Goal: Task Accomplishment & Management: Manage account settings

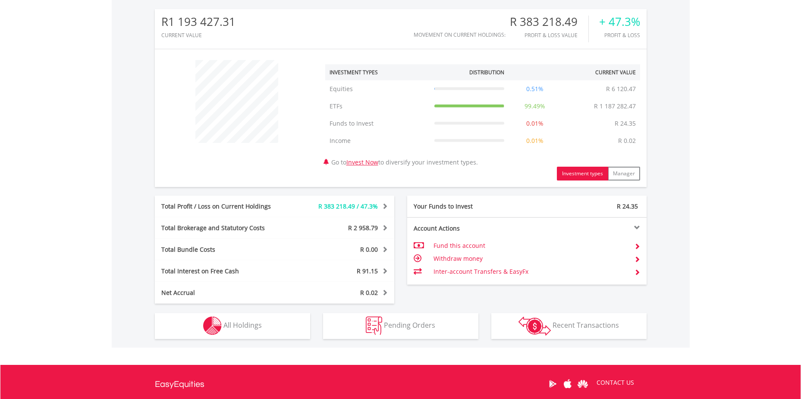
scroll to position [366, 0]
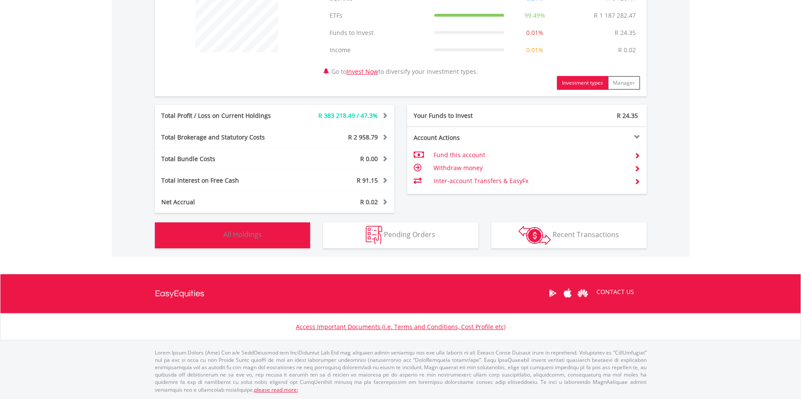
click at [291, 231] on button "Holdings All Holdings" at bounding box center [232, 235] width 155 height 26
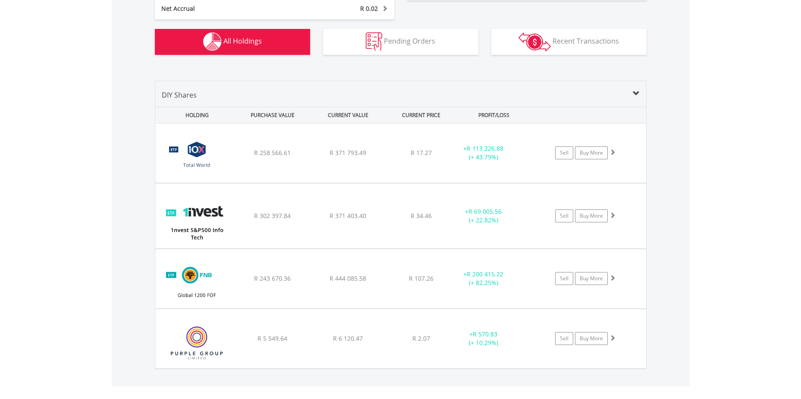
scroll to position [579, 0]
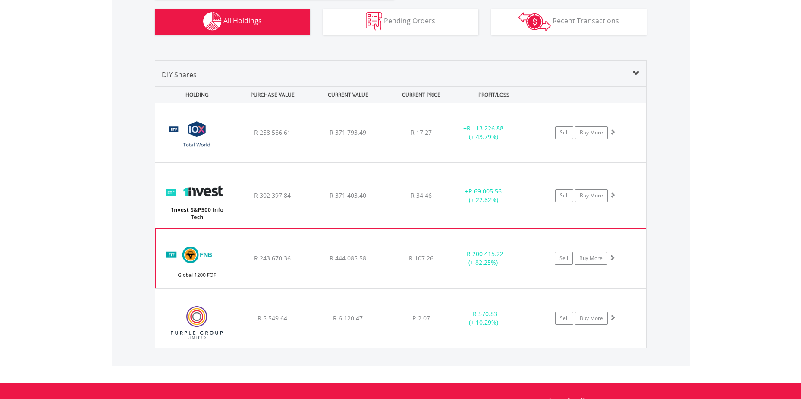
click at [303, 243] on div "﻿ FNB Global 1200 Equity Fund of Funds ETF R 243 670.36 R 444 085.58 R 107.26 +…" at bounding box center [401, 258] width 490 height 59
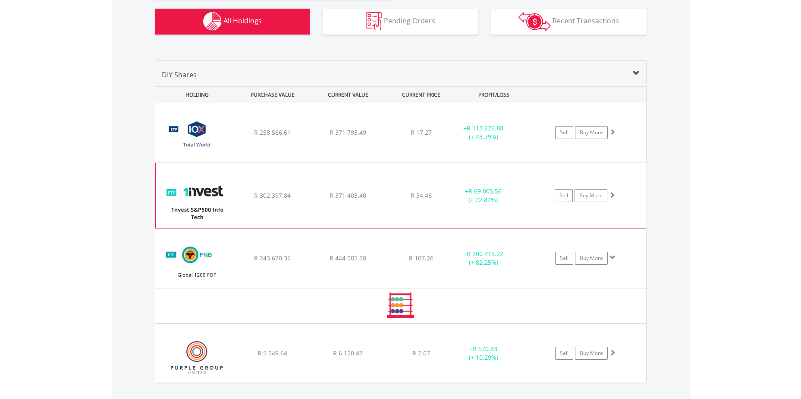
click at [295, 188] on div "﻿ 1nvest S&P500 Info Tech Index Feeder ETF R 302 397.84 R 371 403.40 R 34.46 + …" at bounding box center [401, 195] width 490 height 65
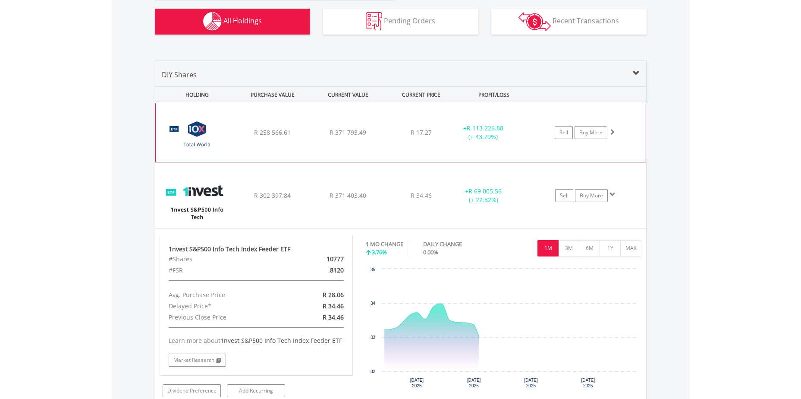
click at [350, 124] on div "﻿ 10X Total World Stock Feeder Exchange Traded Fund R 258 566.61 R 371 793.49 R…" at bounding box center [401, 132] width 490 height 59
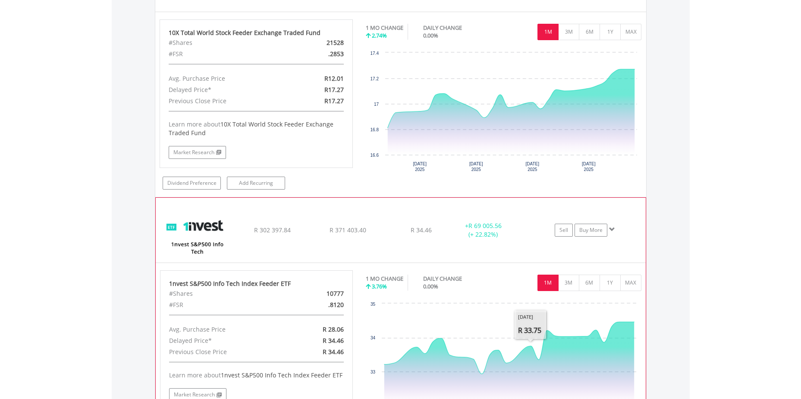
scroll to position [729, 0]
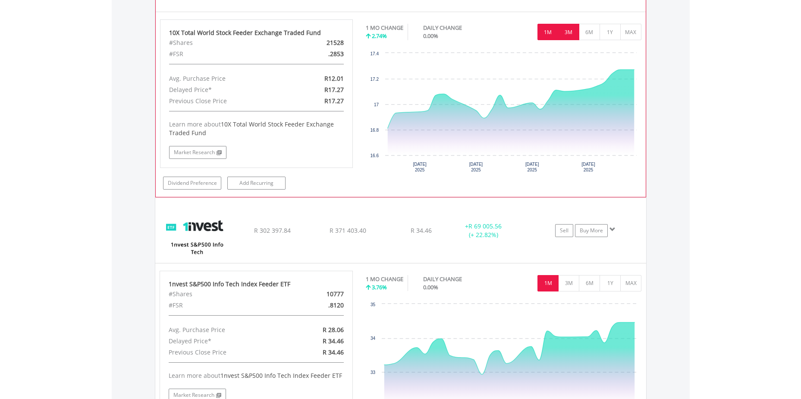
click at [568, 32] on button "3M" at bounding box center [568, 32] width 21 height 16
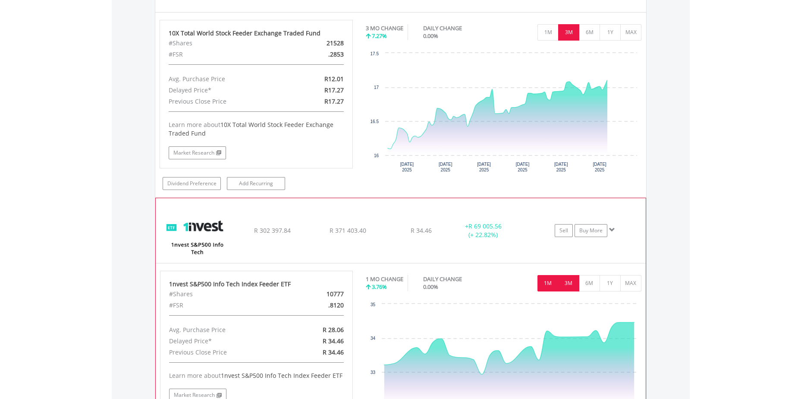
click at [566, 281] on button "3M" at bounding box center [568, 283] width 21 height 16
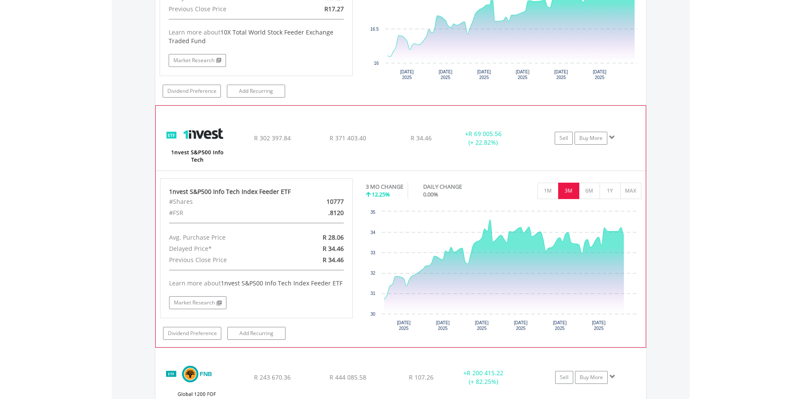
scroll to position [902, 0]
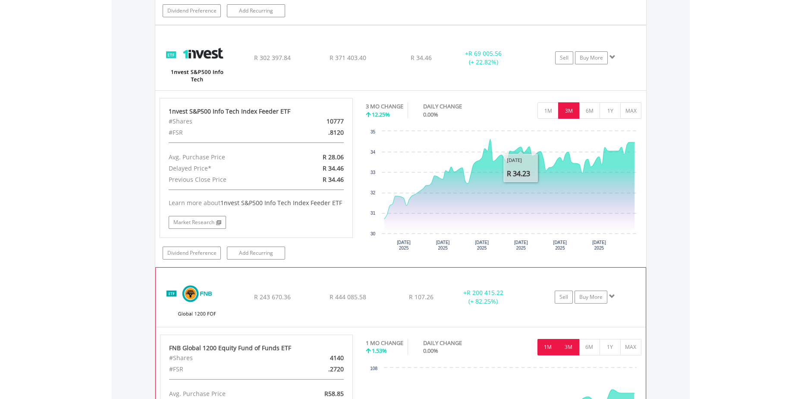
click at [576, 350] on button "3M" at bounding box center [568, 347] width 21 height 16
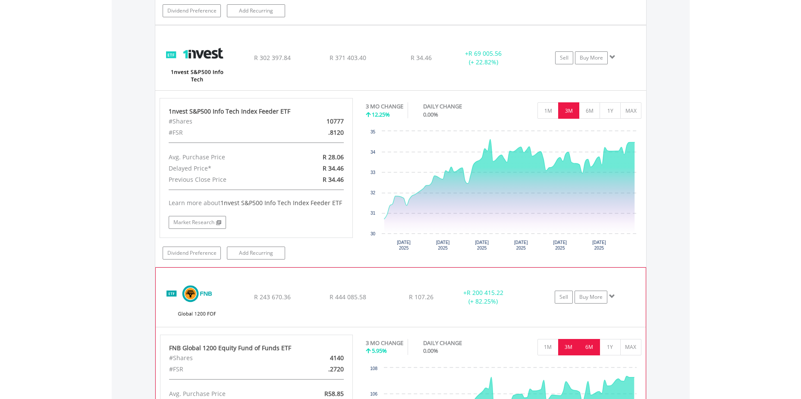
click at [592, 343] on button "6M" at bounding box center [589, 347] width 21 height 16
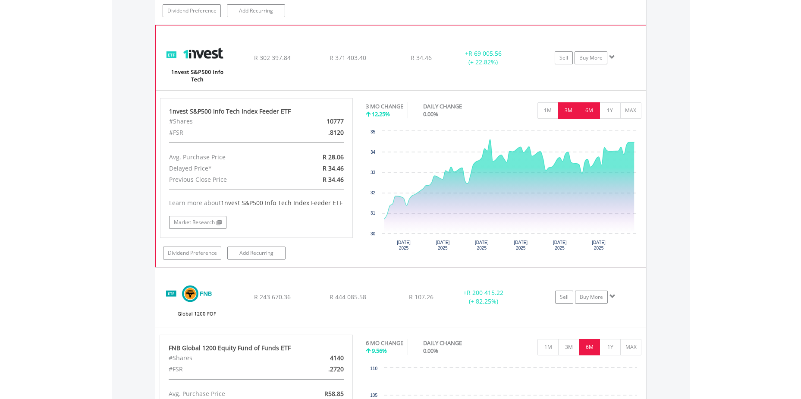
click at [589, 107] on button "6M" at bounding box center [589, 110] width 21 height 16
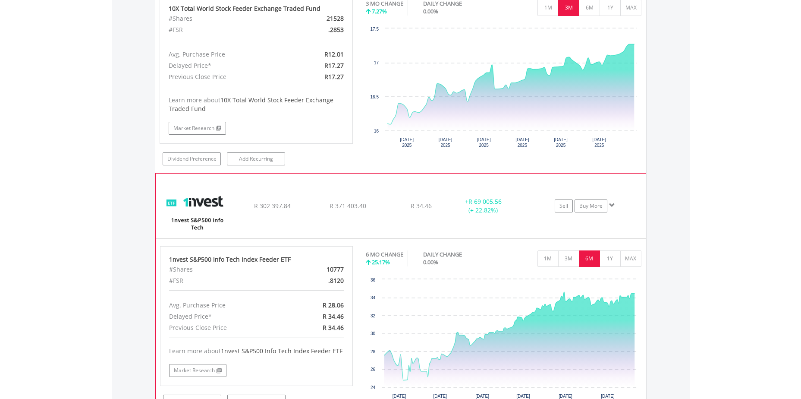
scroll to position [686, 0]
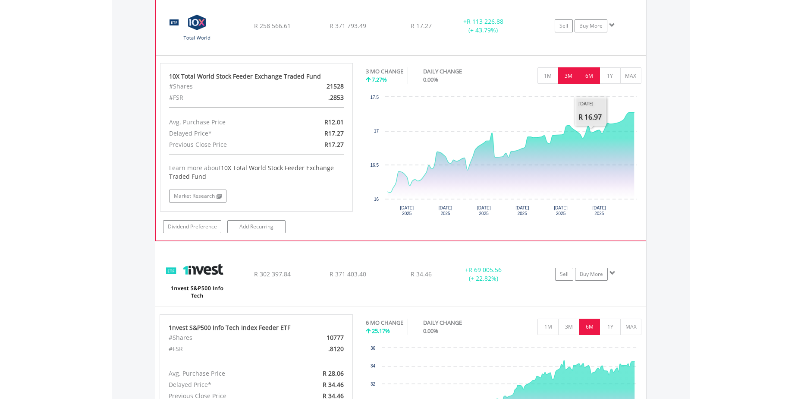
click at [591, 76] on button "6M" at bounding box center [589, 75] width 21 height 16
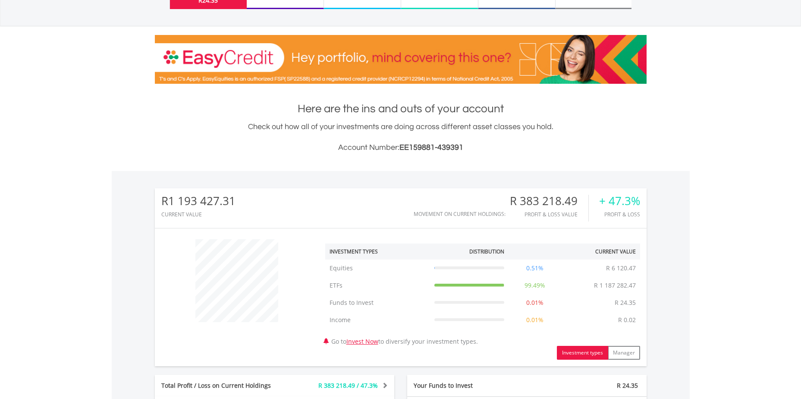
scroll to position [0, 0]
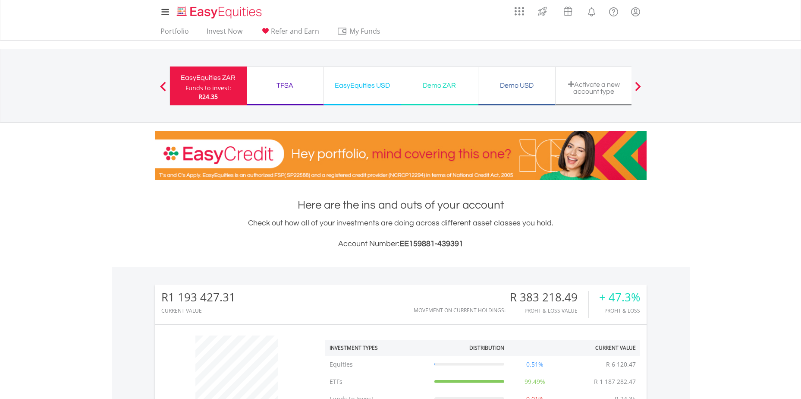
click at [280, 78] on div "TFSA Funds to invest: R24.35" at bounding box center [285, 85] width 77 height 39
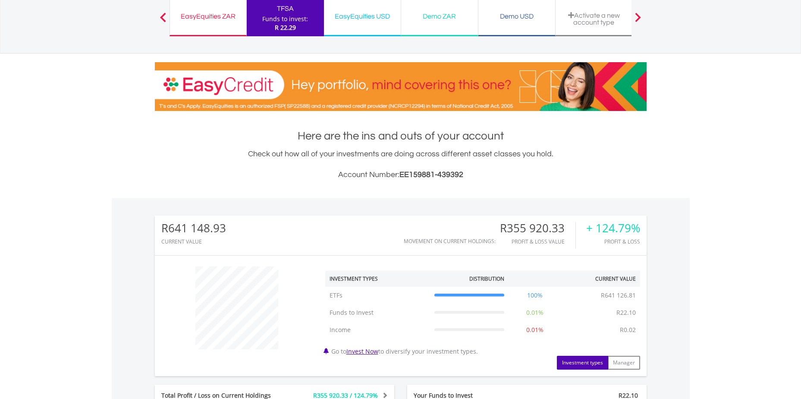
scroll to position [259, 0]
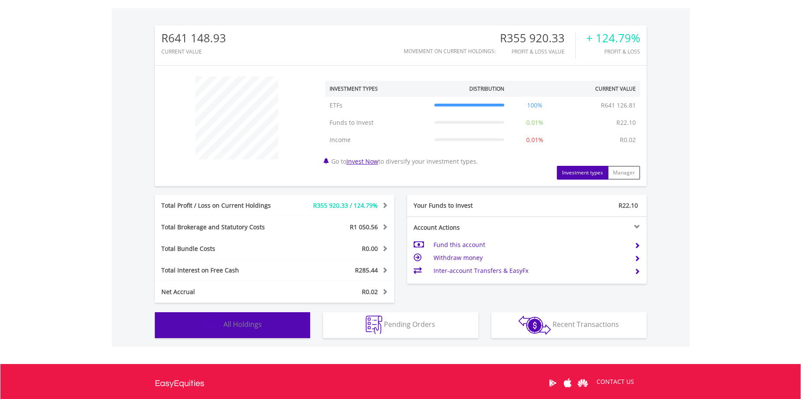
click at [251, 334] on button "Holdings All Holdings" at bounding box center [232, 325] width 155 height 26
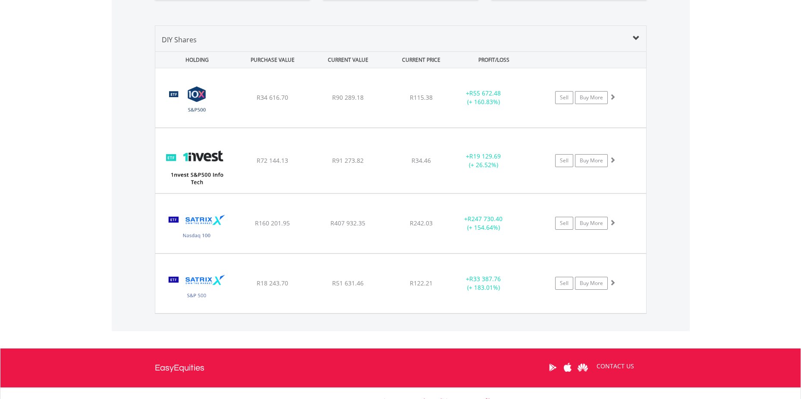
scroll to position [605, 0]
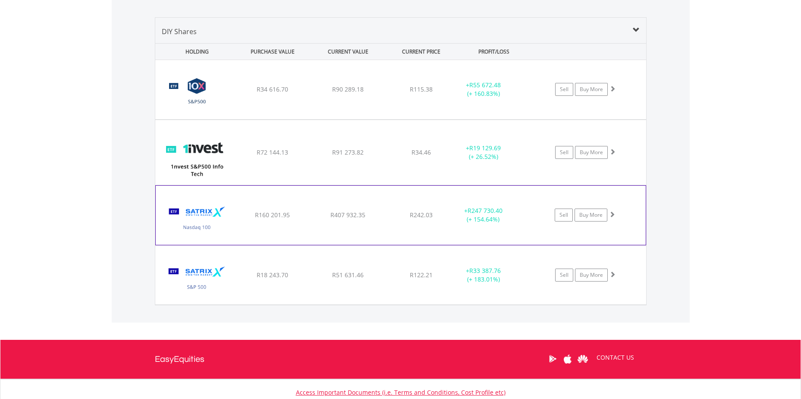
click at [370, 218] on div "R407 932.35" at bounding box center [347, 214] width 73 height 9
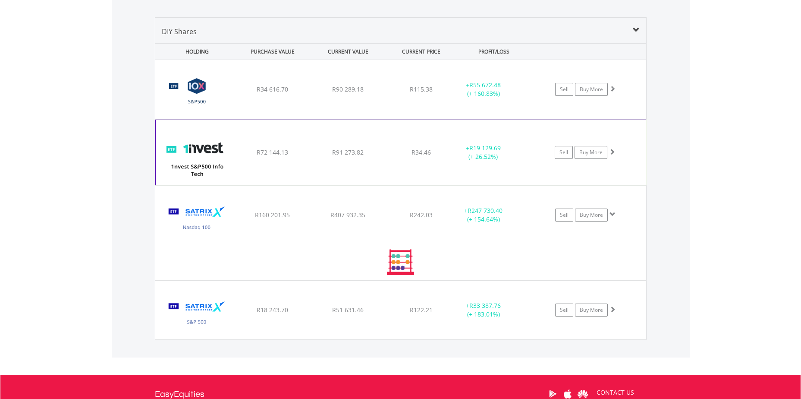
click at [358, 162] on div "﻿ 1nvest S&P500 Info Tech Index Feeder ETF R72 144.13 R91 273.82 R34.46 + R19 1…" at bounding box center [401, 152] width 490 height 65
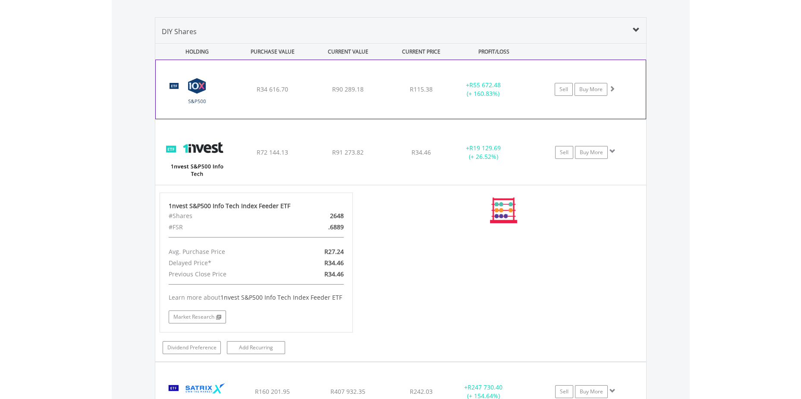
click at [366, 97] on div "﻿ 10X S&P 500 Exchange Traded Fund R34 616.70 R90 289.18 R115.38 + R55 672.48 (…" at bounding box center [401, 89] width 490 height 59
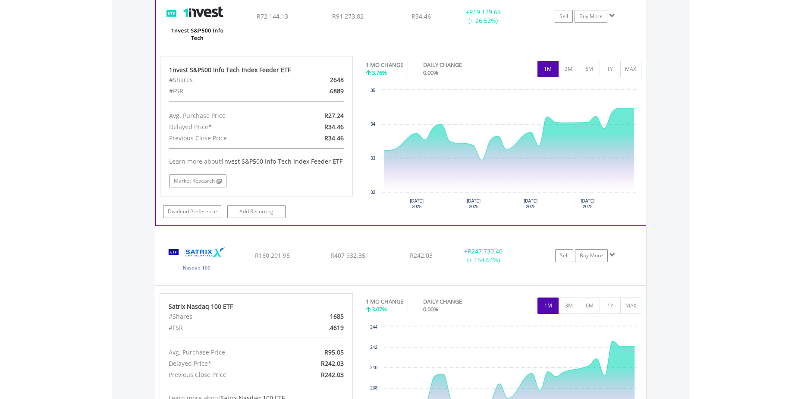
scroll to position [1037, 0]
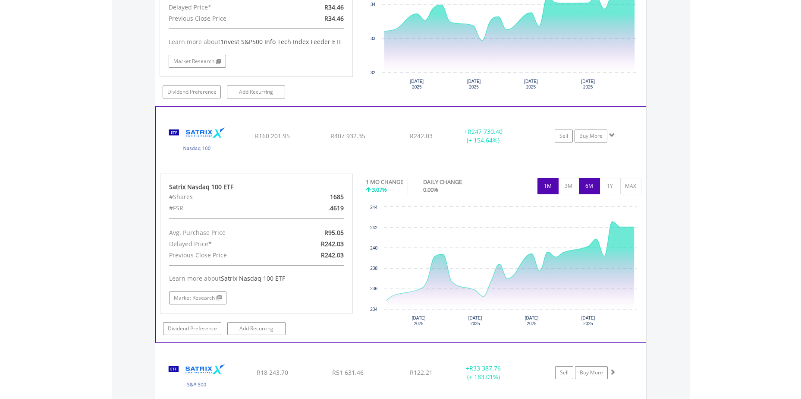
click at [593, 188] on button "6M" at bounding box center [589, 186] width 21 height 16
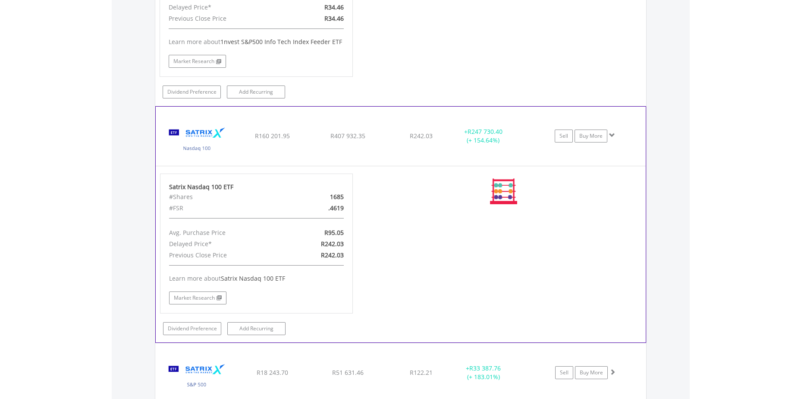
scroll to position [907, 0]
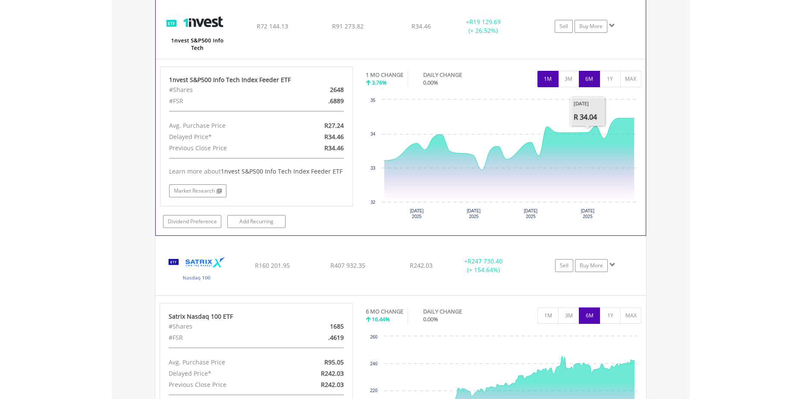
click at [591, 82] on button "6M" at bounding box center [589, 79] width 21 height 16
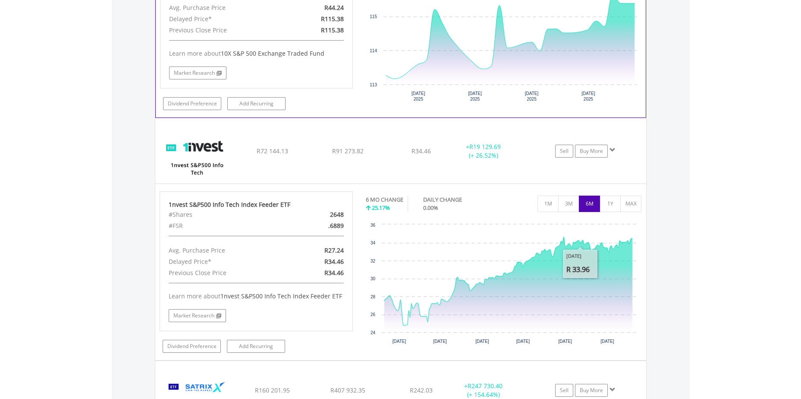
scroll to position [605, 0]
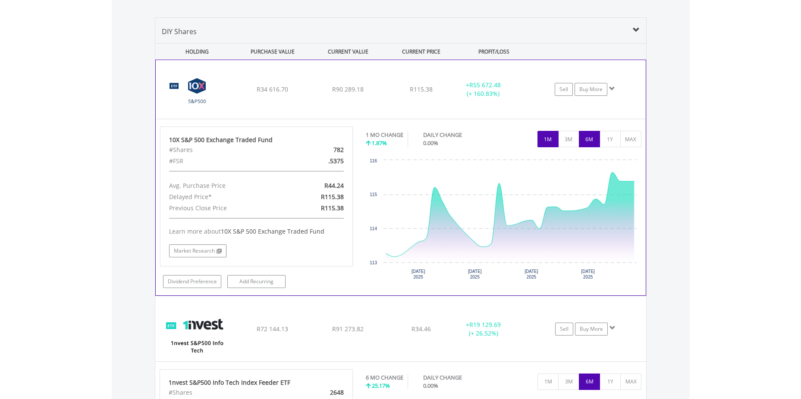
click at [590, 136] on button "6M" at bounding box center [589, 139] width 21 height 16
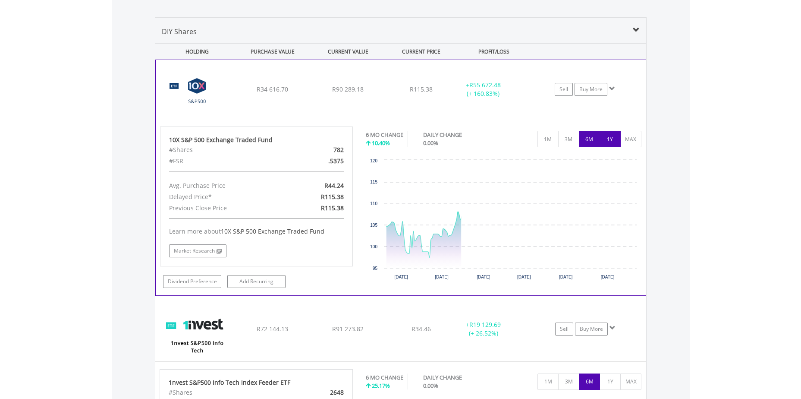
click at [603, 135] on button "1Y" at bounding box center [610, 139] width 21 height 16
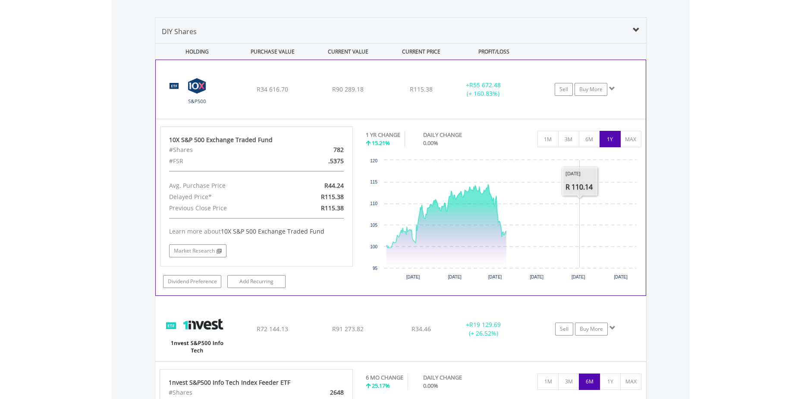
scroll to position [735, 0]
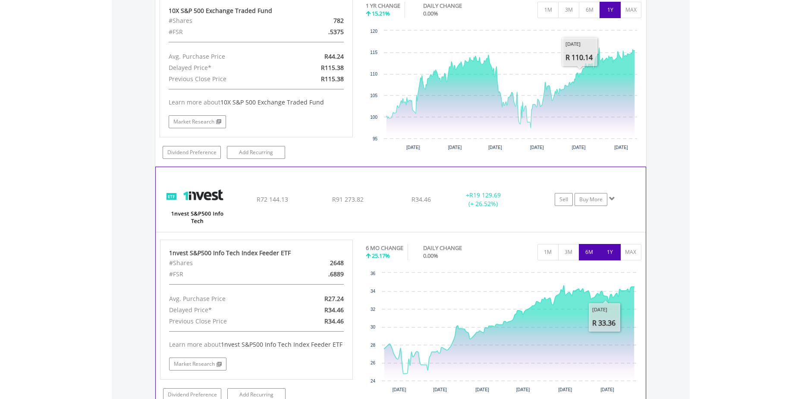
click at [608, 256] on button "1Y" at bounding box center [610, 252] width 21 height 16
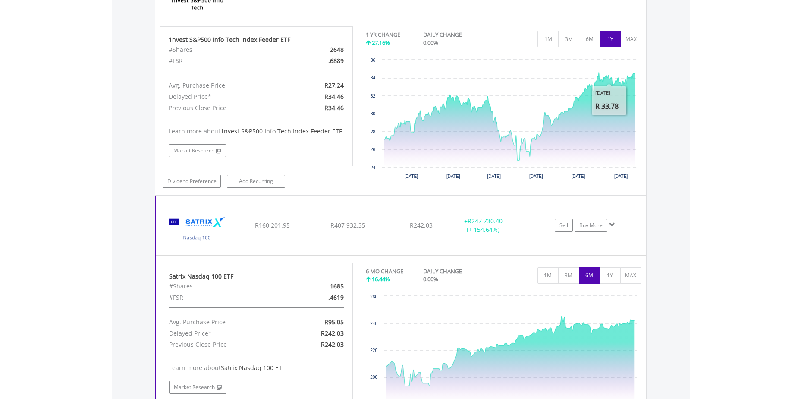
scroll to position [950, 0]
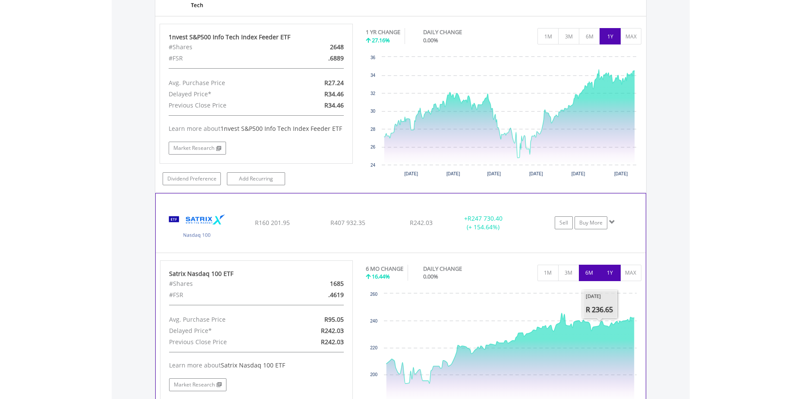
click at [606, 273] on button "1Y" at bounding box center [610, 272] width 21 height 16
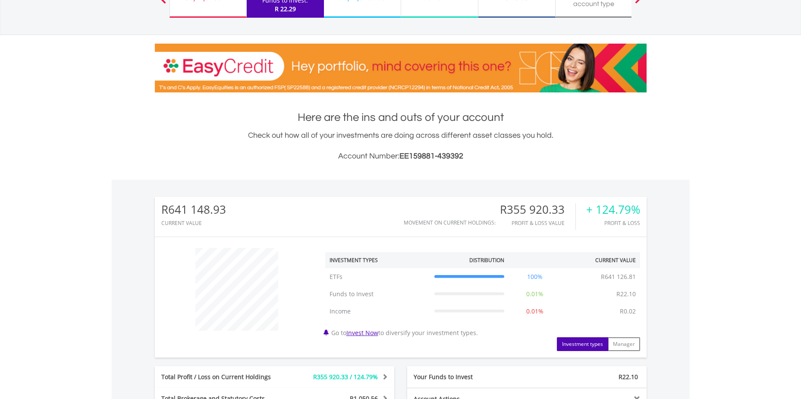
scroll to position [0, 0]
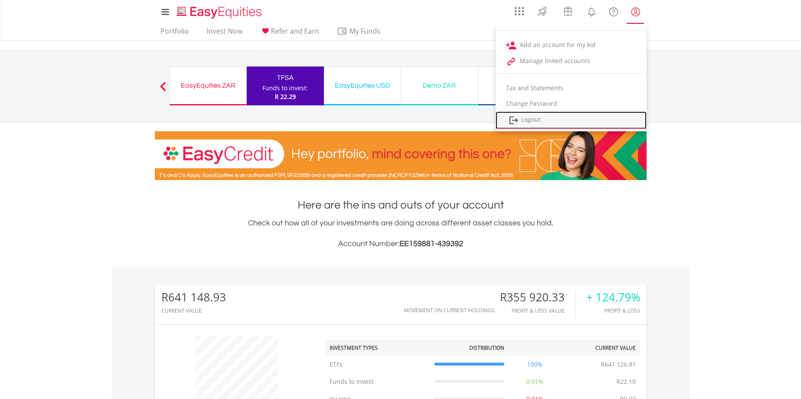
click at [527, 120] on link "Logout" at bounding box center [571, 120] width 151 height 18
